Goal: Find contact information: Find contact information

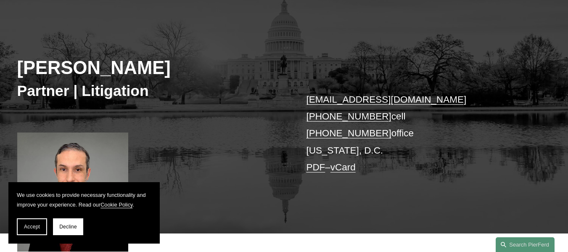
scroll to position [84, 0]
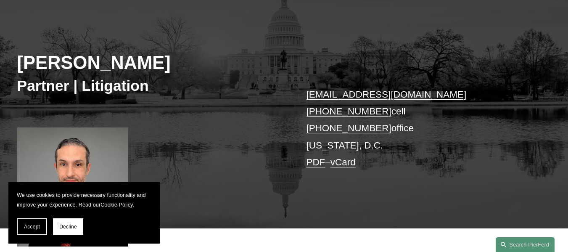
click at [350, 159] on link "vCard" at bounding box center [342, 162] width 25 height 11
click at [44, 223] on button "Accept" at bounding box center [32, 226] width 30 height 17
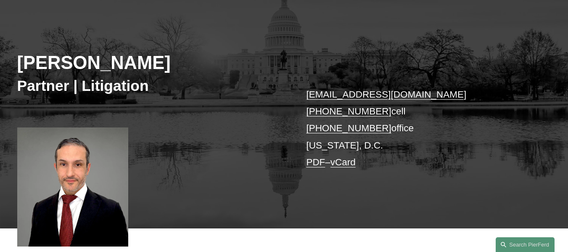
click at [346, 165] on link "vCard" at bounding box center [342, 162] width 25 height 11
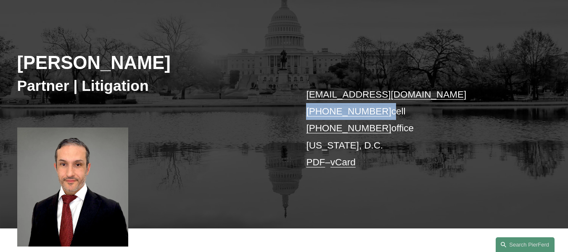
drag, startPoint x: 379, startPoint y: 112, endPoint x: 25, endPoint y: 107, distance: 354.2
click at [300, 113] on div "[PERSON_NAME] Partner | Litigation [EMAIL_ADDRESS][DOMAIN_NAME] [PHONE_NUMBER] …" at bounding box center [284, 116] width 568 height 223
copy p "[PHONE_NUMBER]"
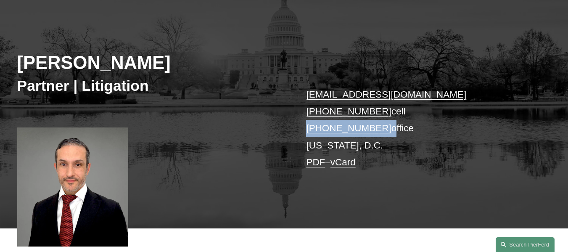
drag, startPoint x: 379, startPoint y: 130, endPoint x: 21, endPoint y: 129, distance: 357.5
click at [287, 127] on div "[PERSON_NAME] Partner | Litigation [EMAIL_ADDRESS][DOMAIN_NAME] [PHONE_NUMBER] …" at bounding box center [284, 116] width 568 height 223
copy p "[PHONE_NUMBER]"
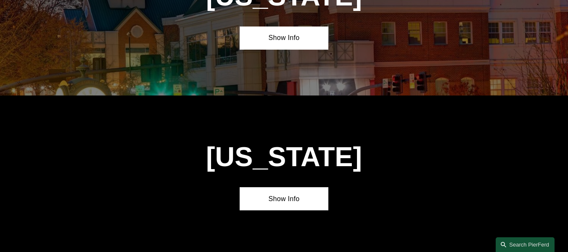
scroll to position [3359, 0]
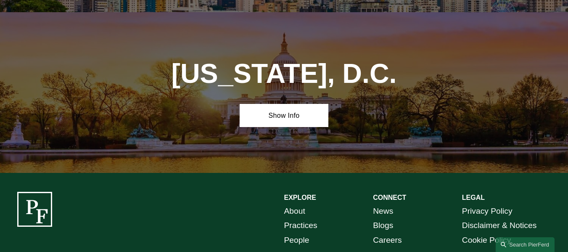
drag, startPoint x: 105, startPoint y: 227, endPoint x: 25, endPoint y: 229, distance: 79.4
copy p "Pierson Ferdinand LLP"
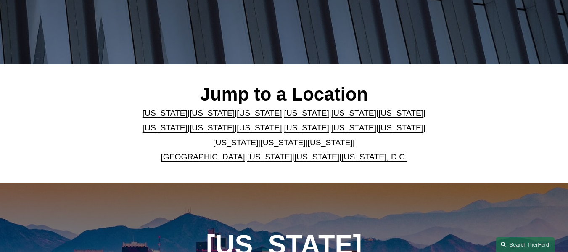
scroll to position [167, 0]
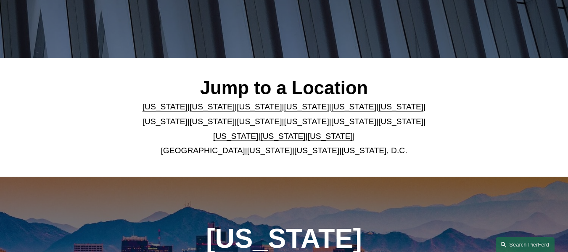
click at [299, 153] on link "Washington" at bounding box center [316, 150] width 45 height 9
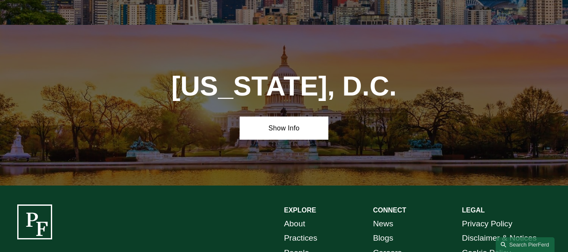
scroll to position [3359, 0]
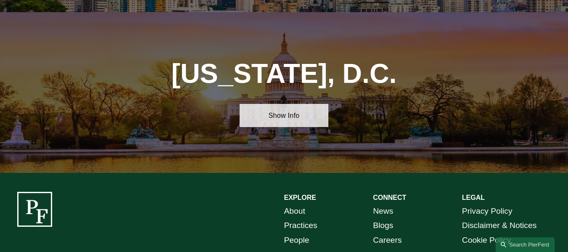
click at [284, 104] on link "Show Info" at bounding box center [283, 115] width 89 height 23
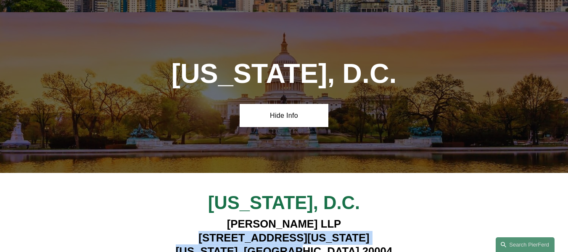
drag, startPoint x: 291, startPoint y: 150, endPoint x: 172, endPoint y: 135, distance: 119.7
click at [172, 217] on h4 "Pierson Ferdinand LLP 601 Pennsylvania Ave NW, Suite 900 Washington, DC 20004" at bounding box center [283, 237] width 311 height 41
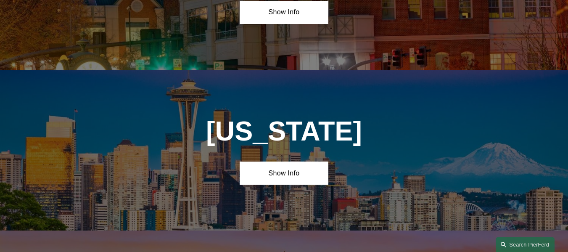
scroll to position [3107, 0]
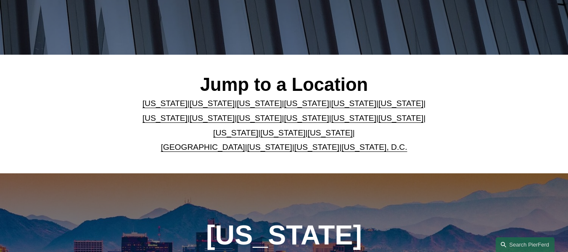
scroll to position [167, 0]
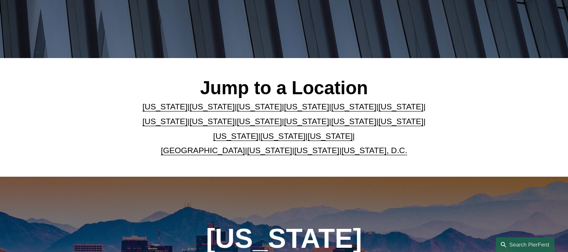
click at [331, 121] on link "[US_STATE]" at bounding box center [353, 121] width 45 height 9
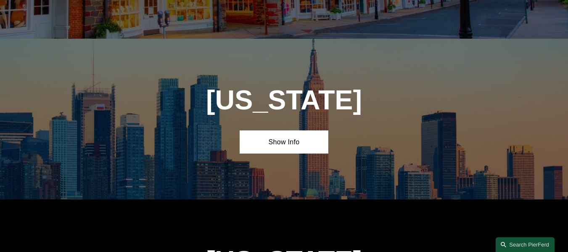
scroll to position [1969, 0]
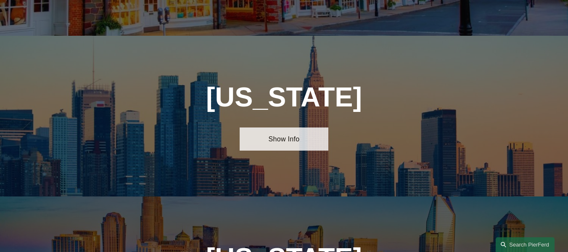
click at [304, 127] on link "Show Info" at bounding box center [283, 138] width 89 height 23
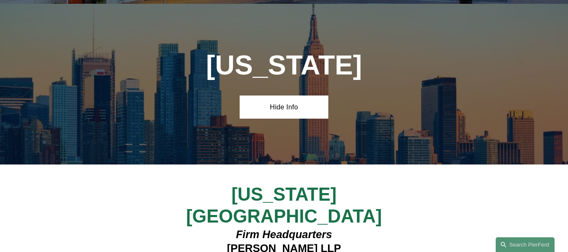
scroll to position [2095, 0]
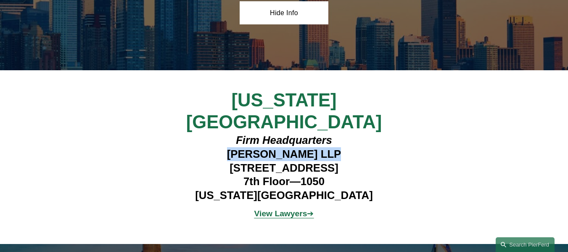
drag, startPoint x: 320, startPoint y: 99, endPoint x: 226, endPoint y: 101, distance: 94.1
click at [226, 133] on h4 "Firm Headquarters Pierson Ferdinand LLP 1270 Avenue of the Americas 7th Floor—1…" at bounding box center [284, 167] width 222 height 68
copy h4 "Pierson Ferdinand"
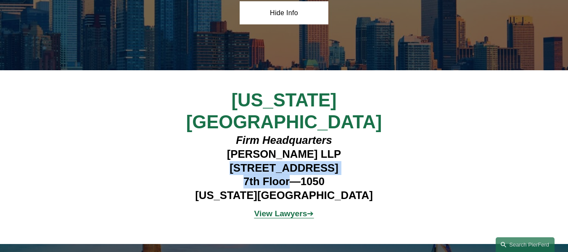
drag, startPoint x: 289, startPoint y: 126, endPoint x: 204, endPoint y: 115, distance: 86.0
click at [204, 133] on h4 "Firm Headquarters Pierson Ferdinand LLP 1270 Avenue of the Americas 7th Floor—1…" at bounding box center [284, 167] width 222 height 68
copy h4 "1270 Avenue of the Americas 7th Floor"
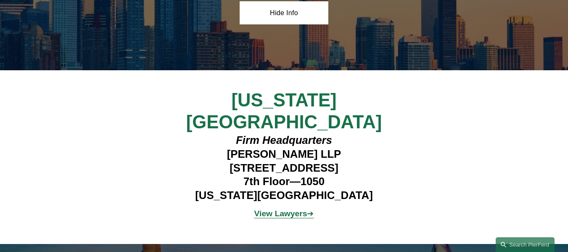
click at [319, 133] on h4 "Firm Headquarters Pierson Ferdinand LLP 1270 Avenue of the Americas 7th Floor—1…" at bounding box center [284, 167] width 222 height 68
drag, startPoint x: 307, startPoint y: 128, endPoint x: 301, endPoint y: 126, distance: 6.5
click at [301, 133] on h4 "Firm Headquarters Pierson Ferdinand LLP 1270 Avenue of the Americas 7th Floor—1…" at bounding box center [284, 167] width 222 height 68
copy h4 "1050"
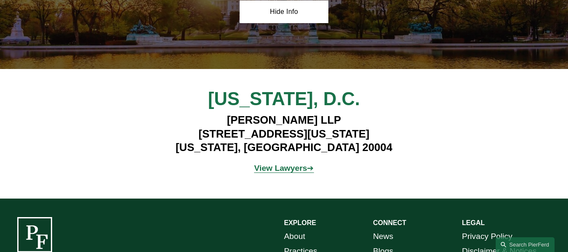
scroll to position [3644, 0]
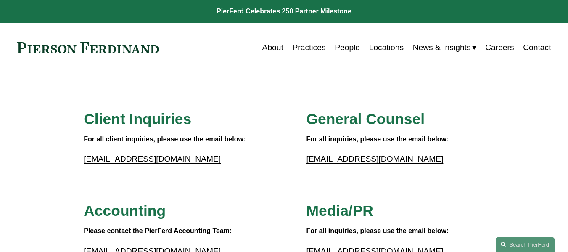
drag, startPoint x: 271, startPoint y: 49, endPoint x: 264, endPoint y: 38, distance: 13.0
click at [271, 49] on link "About" at bounding box center [272, 47] width 21 height 16
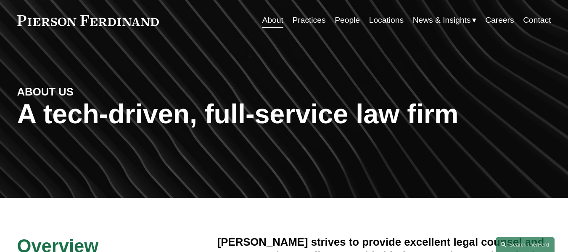
scroll to position [42, 0]
